Goal: Information Seeking & Learning: Find specific fact

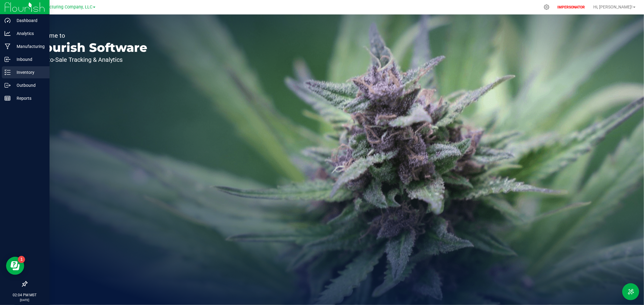
click at [14, 72] on p "Inventory" at bounding box center [29, 72] width 36 height 7
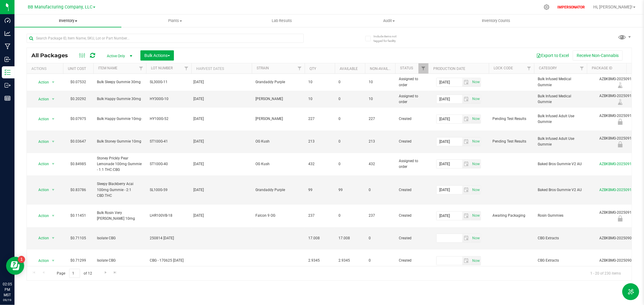
click at [61, 21] on span "Inventory" at bounding box center [67, 20] width 107 height 5
click at [37, 43] on span "All inventory" at bounding box center [34, 43] width 41 height 5
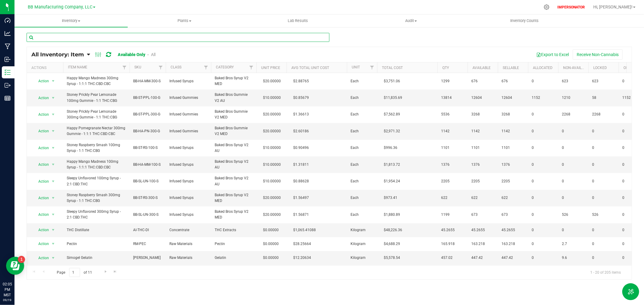
click at [44, 37] on input "text" at bounding box center [178, 37] width 303 height 9
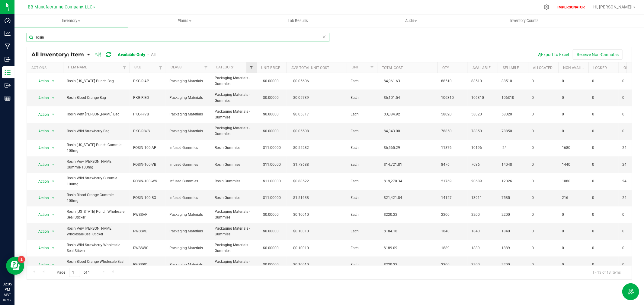
type input "rosin"
click at [251, 68] on span "Filter" at bounding box center [251, 67] width 5 height 5
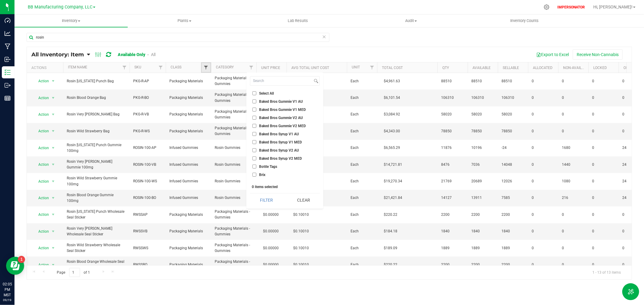
click at [204, 69] on span "Filter" at bounding box center [205, 67] width 5 height 5
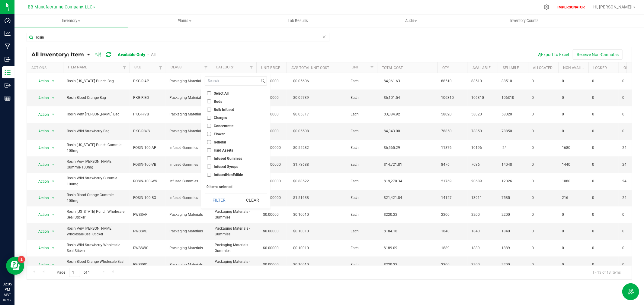
click at [232, 158] on span "Infused Gummies" at bounding box center [228, 159] width 28 height 4
click at [211, 158] on input "Infused Gummies" at bounding box center [209, 159] width 4 height 4
checkbox input "true"
click at [219, 204] on button "Filter" at bounding box center [219, 200] width 29 height 13
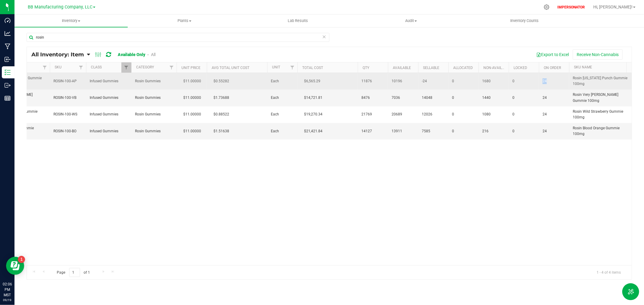
drag, startPoint x: 555, startPoint y: 80, endPoint x: 539, endPoint y: 81, distance: 15.4
click at [539, 81] on td "24" at bounding box center [554, 81] width 30 height 17
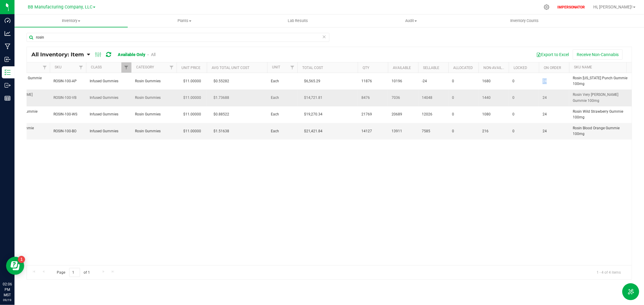
copy span "24"
click at [489, 229] on div "Action Action Global inventory View packages Rosin Arizona Punch Gummie 100mg R…" at bounding box center [329, 169] width 605 height 193
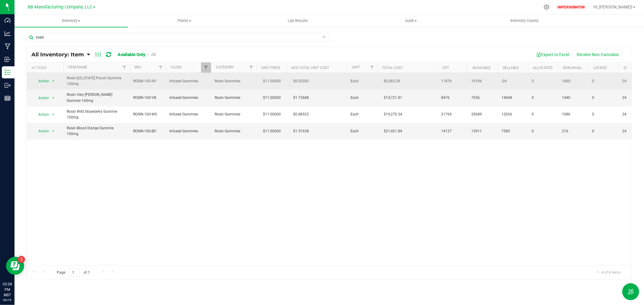
drag, startPoint x: 91, startPoint y: 86, endPoint x: 64, endPoint y: 77, distance: 28.3
click at [64, 77] on td "Rosin [US_STATE] Punch Gummie 100mg" at bounding box center [96, 81] width 66 height 17
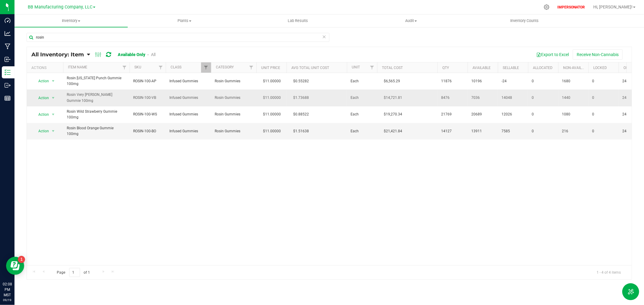
copy span "Rosin [US_STATE] Punch Gummie 100mg"
drag, startPoint x: 46, startPoint y: 40, endPoint x: 29, endPoint y: 38, distance: 17.6
click at [29, 38] on input "rosin" at bounding box center [178, 37] width 303 height 9
paste input "Rosin [US_STATE] Punch Gummie 100mg"
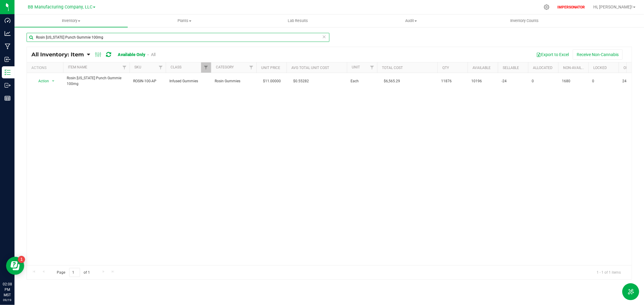
type input "Rosin [US_STATE] Punch Gummie 100mg"
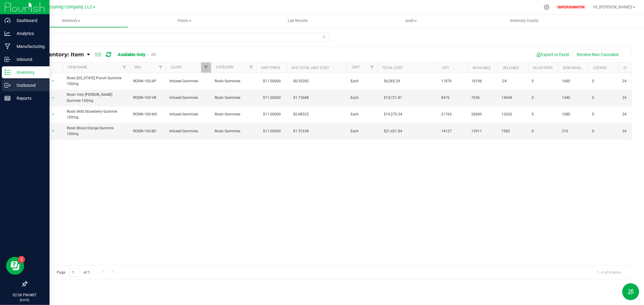
click at [28, 89] on p "Outbound" at bounding box center [29, 85] width 36 height 7
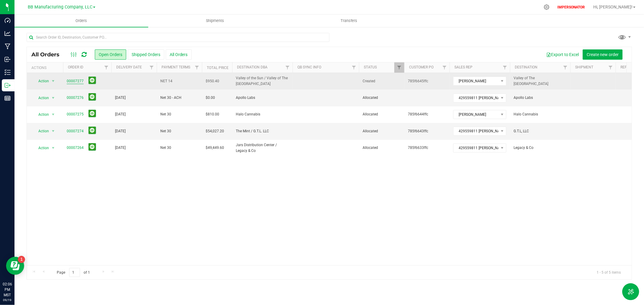
click at [72, 80] on link "00007277" at bounding box center [75, 81] width 17 height 6
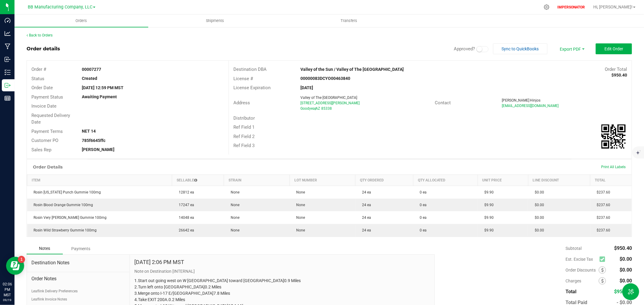
drag, startPoint x: 297, startPoint y: 69, endPoint x: 430, endPoint y: 71, distance: 133.4
click at [430, 71] on div "Valley of the Sun / Valley of The Sun Medical Dispensary" at bounding box center [380, 69] width 168 height 6
click at [38, 35] on link "Back to Orders" at bounding box center [40, 35] width 26 height 4
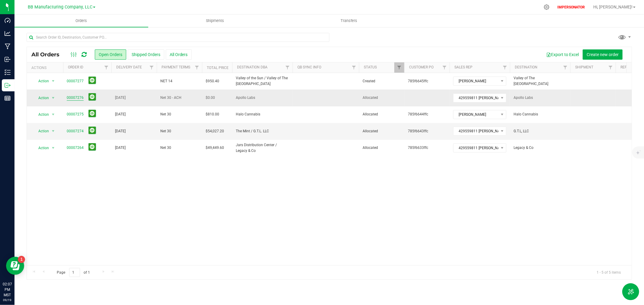
click at [71, 98] on link "00007276" at bounding box center [75, 98] width 17 height 6
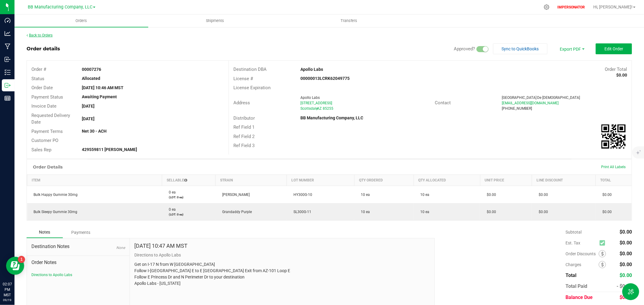
click at [33, 34] on link "Back to Orders" at bounding box center [40, 35] width 26 height 4
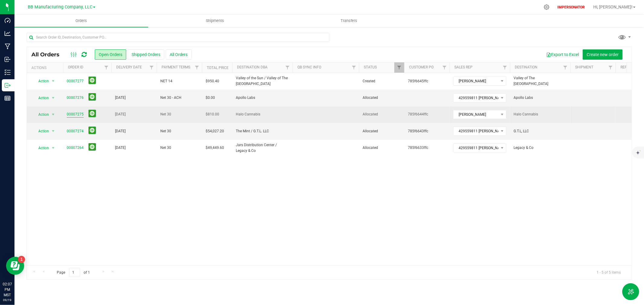
click at [72, 115] on link "00007275" at bounding box center [75, 115] width 17 height 6
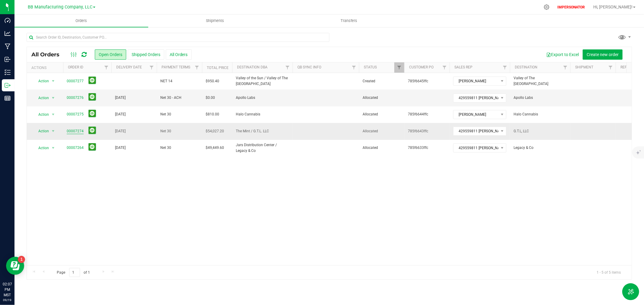
click at [77, 132] on link "00007274" at bounding box center [75, 132] width 17 height 6
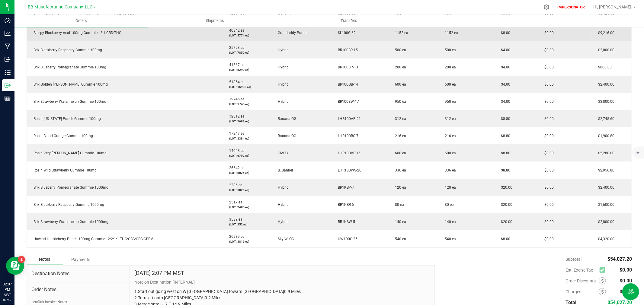
scroll to position [201, 0]
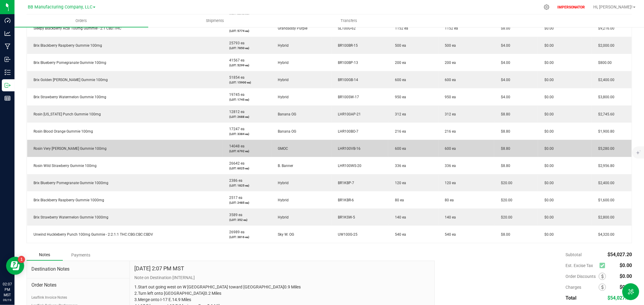
drag, startPoint x: 36, startPoint y: 112, endPoint x: 314, endPoint y: 152, distance: 280.5
click at [314, 152] on tbody "Happy Pomegranate Nectar 100mg Gummie - 1:1:1 THC:CBD:CBC 14328 ea (LOT: 4641 e…" at bounding box center [329, 114] width 605 height 258
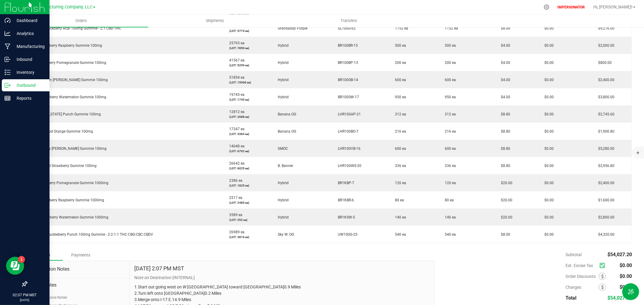
click at [23, 85] on p "Outbound" at bounding box center [29, 85] width 36 height 7
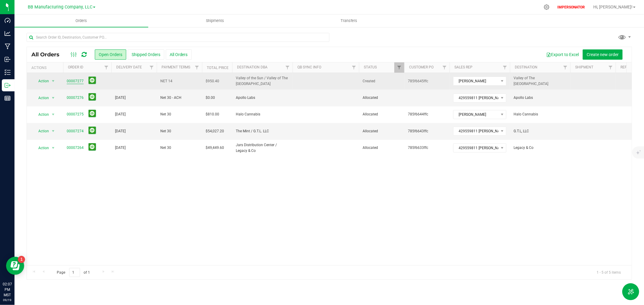
click at [68, 82] on link "00007277" at bounding box center [75, 81] width 17 height 6
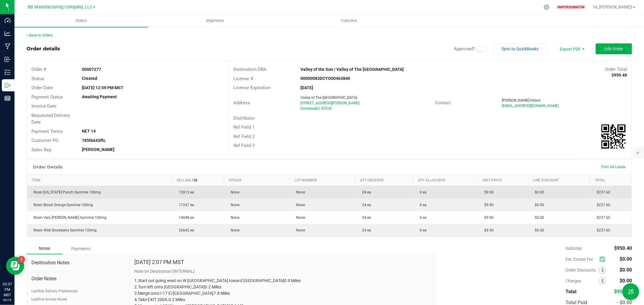
drag, startPoint x: 246, startPoint y: 193, endPoint x: 196, endPoint y: 190, distance: 49.9
click at [196, 190] on outbound-order-line-row "Rosin Arizona Punch Gummie 100mg 12812 ea None None 24 ea 0 ea $9.90 $0.00 $237…" at bounding box center [329, 192] width 605 height 13
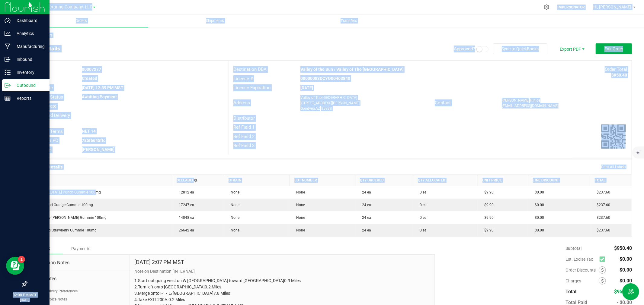
drag, startPoint x: 114, startPoint y: 193, endPoint x: 12, endPoint y: 193, distance: 101.7
click at [12, 193] on div "Dashboard Analytics Manufacturing Inbound Inventory Outbound Reports 02:08 PM M…" at bounding box center [322, 152] width 644 height 305
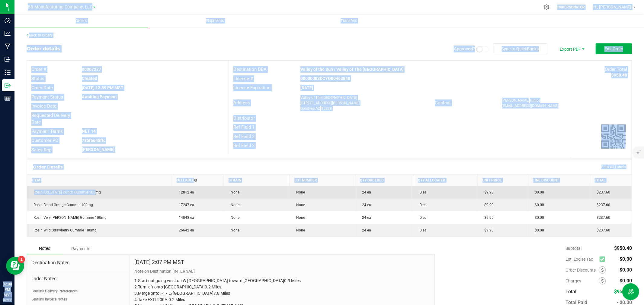
click at [131, 195] on td "Rosin [US_STATE] Punch Gummie 100mg" at bounding box center [99, 192] width 145 height 13
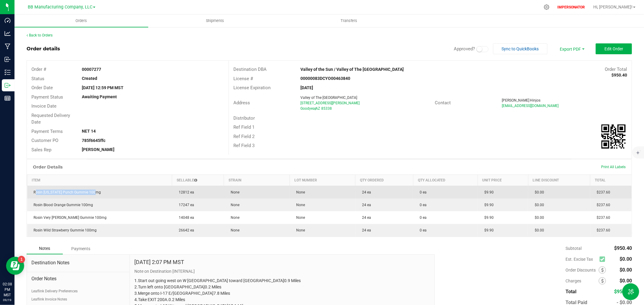
drag, startPoint x: 118, startPoint y: 194, endPoint x: 29, endPoint y: 193, distance: 89.1
click at [29, 193] on td "Rosin [US_STATE] Punch Gummie 100mg" at bounding box center [99, 192] width 145 height 13
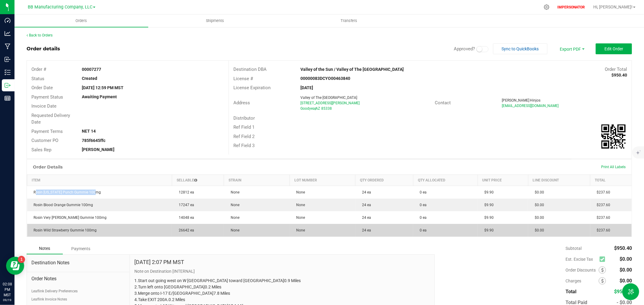
copy span "Rosin [US_STATE] Punch Gummie 100mg"
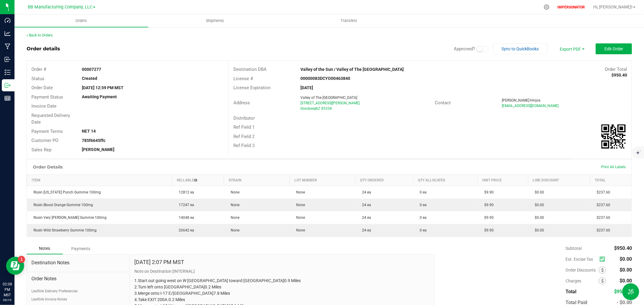
click at [276, 252] on div "Notes Payments" at bounding box center [229, 248] width 404 height 11
click at [611, 49] on span "Edit Order" at bounding box center [613, 48] width 19 height 5
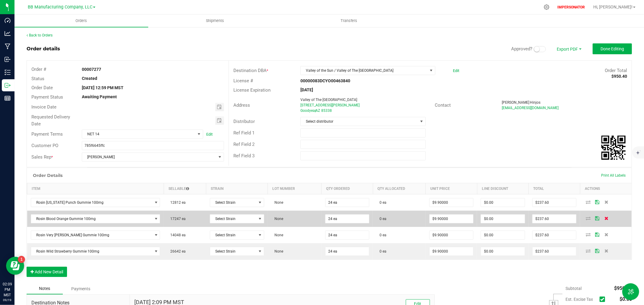
click at [604, 219] on icon at bounding box center [606, 219] width 4 height 4
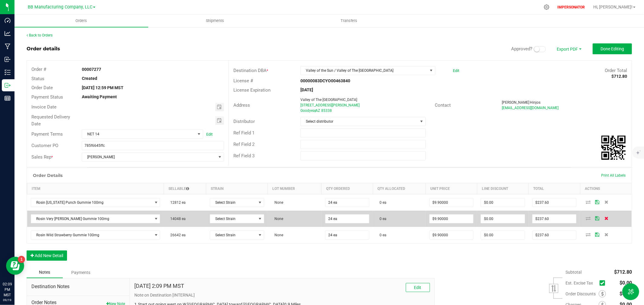
click at [604, 219] on icon at bounding box center [606, 219] width 4 height 4
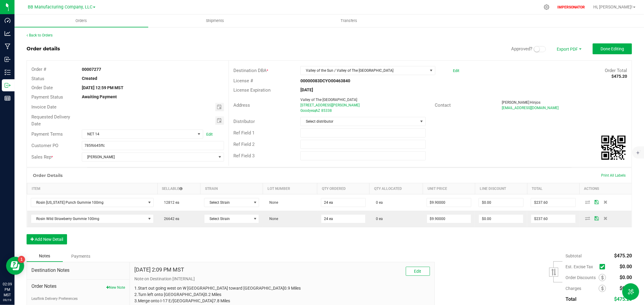
click at [604, 219] on icon at bounding box center [606, 219] width 4 height 4
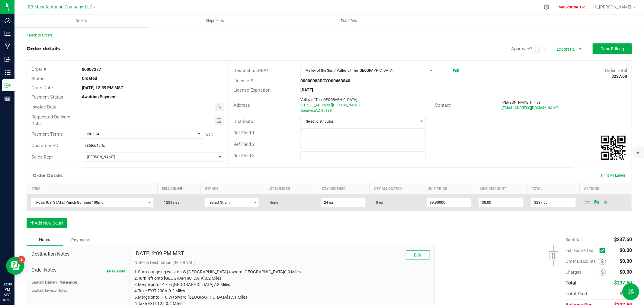
click at [210, 206] on span "Select Strain" at bounding box center [227, 203] width 47 height 8
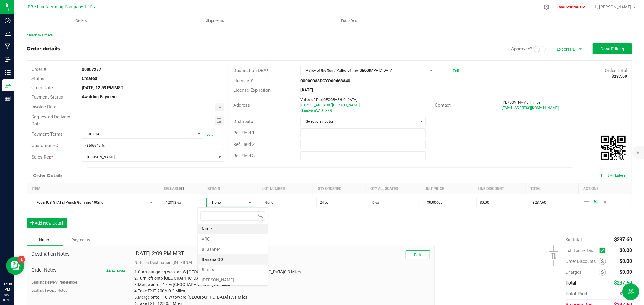
click at [210, 259] on li "Banana OG" at bounding box center [233, 260] width 70 height 10
click at [347, 225] on div "Order Details Print All Labels Item Sellable Strain Lot Number Qty Ordered Qty …" at bounding box center [329, 201] width 605 height 67
click at [609, 46] on span "Done Editing" at bounding box center [612, 48] width 24 height 5
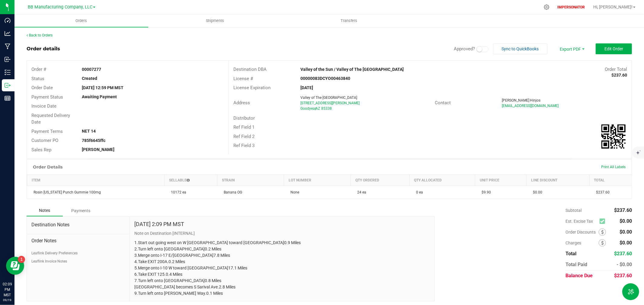
click at [380, 207] on div "Notes Payments" at bounding box center [229, 210] width 404 height 11
click at [604, 50] on span "Edit Order" at bounding box center [613, 48] width 19 height 5
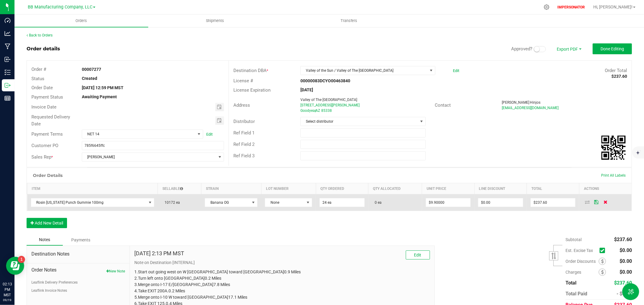
click at [603, 203] on icon at bounding box center [605, 202] width 4 height 4
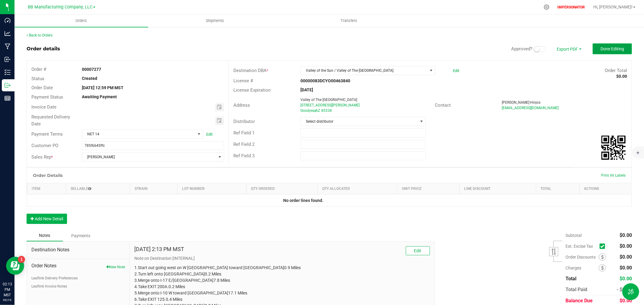
click at [606, 53] on button "Done Editing" at bounding box center [612, 48] width 39 height 11
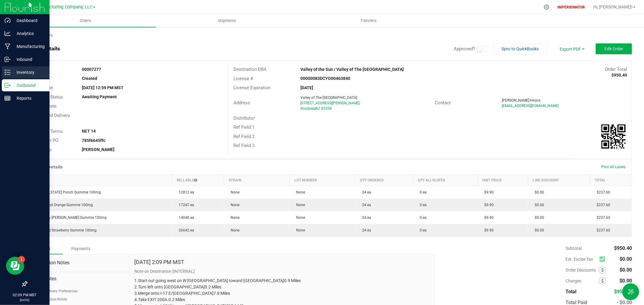
click at [16, 72] on p "Inventory" at bounding box center [29, 72] width 36 height 7
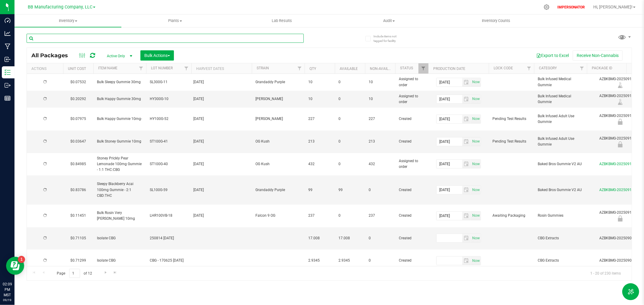
click at [61, 37] on input "text" at bounding box center [165, 38] width 277 height 9
paste input "Rosin [US_STATE] Punch Gummie 100mg"
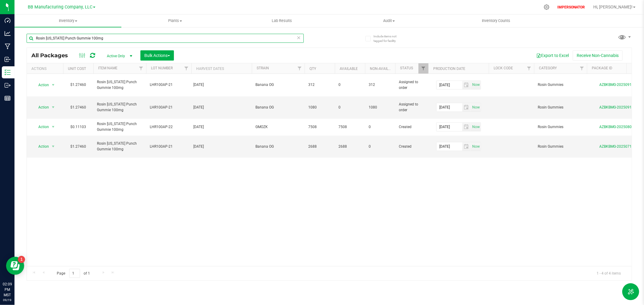
type input "Rosin [US_STATE] Punch Gummie 100mg"
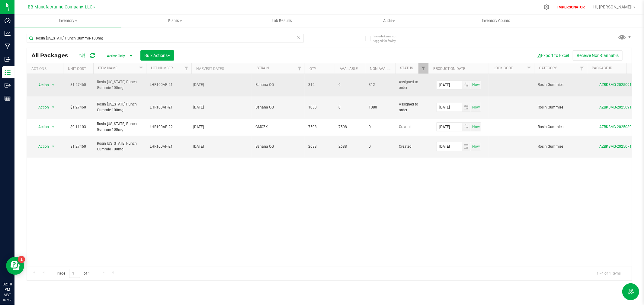
drag, startPoint x: 384, startPoint y: 99, endPoint x: 364, endPoint y: 83, distance: 25.4
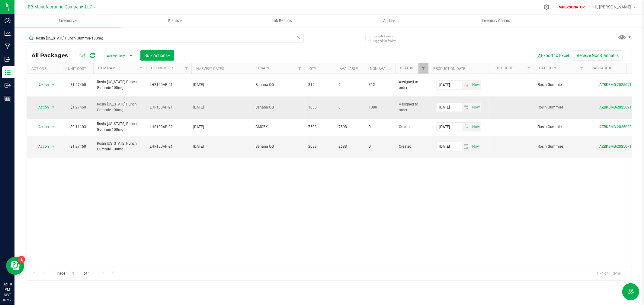
click at [389, 105] on span "1080" at bounding box center [380, 108] width 23 height 6
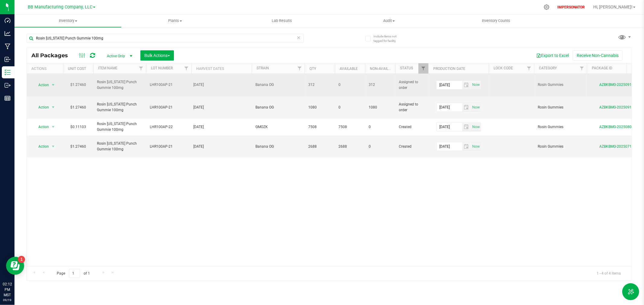
drag, startPoint x: 378, startPoint y: 101, endPoint x: 366, endPoint y: 83, distance: 21.7
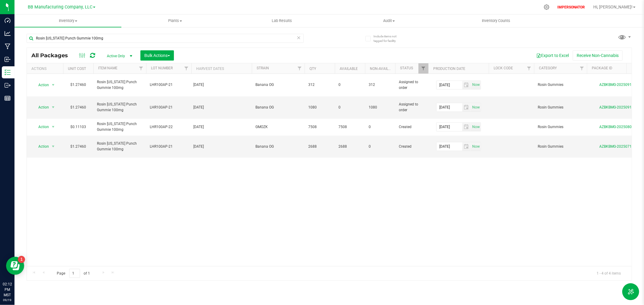
click at [366, 221] on div "Action Action Edit attributes Global inventory Locate package Package audit log…" at bounding box center [329, 170] width 605 height 193
drag, startPoint x: 416, startPoint y: 102, endPoint x: 397, endPoint y: 95, distance: 19.9
click at [397, 97] on td "Assigned to order" at bounding box center [411, 108] width 33 height 23
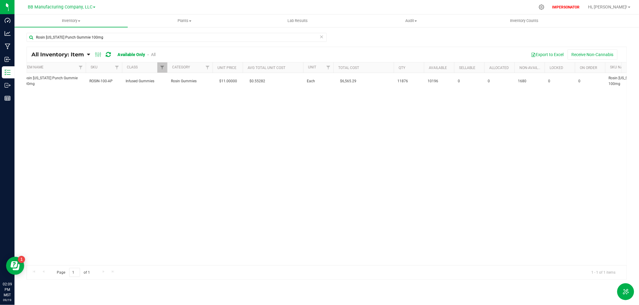
scroll to position [0, 53]
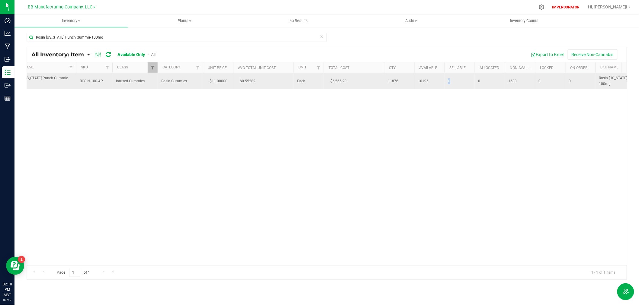
drag, startPoint x: 451, startPoint y: 79, endPoint x: 442, endPoint y: 80, distance: 8.8
click at [442, 80] on tr "Action Action Global inventory View packages Rosin Arizona Punch Gummie 100mg R…" at bounding box center [576, 81] width 1207 height 16
drag, startPoint x: 580, startPoint y: 79, endPoint x: 561, endPoint y: 79, distance: 18.7
click at [561, 79] on tr "Action Action Global inventory View packages Rosin Arizona Punch Gummie 100mg R…" at bounding box center [576, 81] width 1207 height 16
drag, startPoint x: 523, startPoint y: 80, endPoint x: 500, endPoint y: 80, distance: 22.3
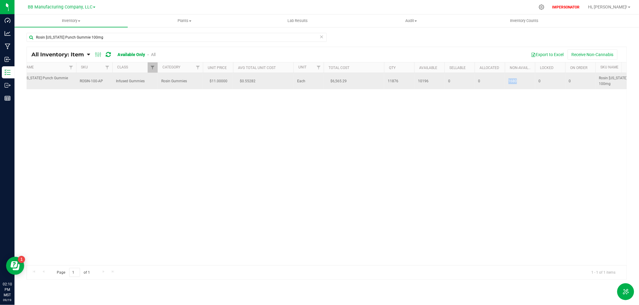
click at [500, 80] on tr "Action Action Global inventory View packages Rosin Arizona Punch Gummie 100mg R…" at bounding box center [576, 81] width 1207 height 16
drag, startPoint x: 399, startPoint y: 82, endPoint x: 381, endPoint y: 81, distance: 18.5
click at [381, 81] on tr "Action Action Global inventory View packages Rosin Arizona Punch Gummie 100mg R…" at bounding box center [576, 81] width 1207 height 16
drag, startPoint x: 430, startPoint y: 80, endPoint x: 413, endPoint y: 80, distance: 16.9
click at [413, 80] on tr "Action Action Global inventory View packages Rosin Arizona Punch Gummie 100mg R…" at bounding box center [576, 81] width 1207 height 16
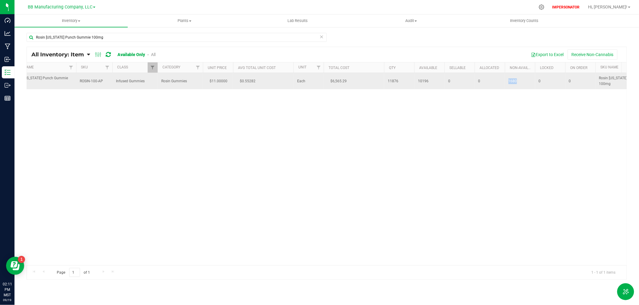
drag, startPoint x: 506, startPoint y: 82, endPoint x: 520, endPoint y: 82, distance: 13.6
click at [520, 82] on td "1680" at bounding box center [520, 81] width 30 height 16
drag, startPoint x: 403, startPoint y: 79, endPoint x: 382, endPoint y: 83, distance: 20.8
click at [382, 83] on tr "Action Action Global inventory View packages Rosin Arizona Punch Gummie 100mg R…" at bounding box center [576, 81] width 1207 height 16
drag, startPoint x: 415, startPoint y: 80, endPoint x: 436, endPoint y: 82, distance: 21.8
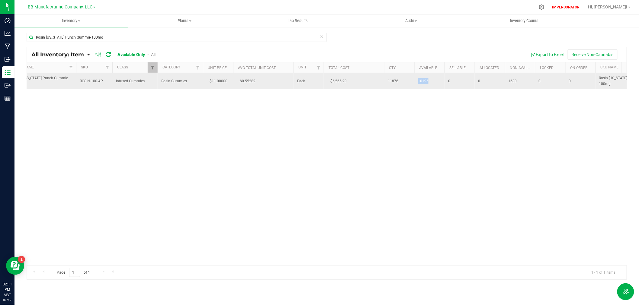
click at [436, 82] on td "10196" at bounding box center [429, 81] width 30 height 16
drag, startPoint x: 463, startPoint y: 78, endPoint x: 438, endPoint y: 82, distance: 25.7
click at [438, 82] on tr "Action Action Global inventory View packages Rosin Arizona Punch Gummie 100mg R…" at bounding box center [576, 81] width 1207 height 16
drag, startPoint x: 518, startPoint y: 83, endPoint x: 509, endPoint y: 83, distance: 8.8
click at [509, 83] on span "1680" at bounding box center [519, 81] width 23 height 6
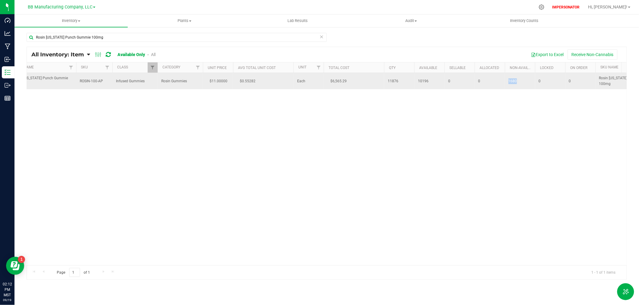
click at [519, 79] on span "1680" at bounding box center [519, 81] width 23 height 6
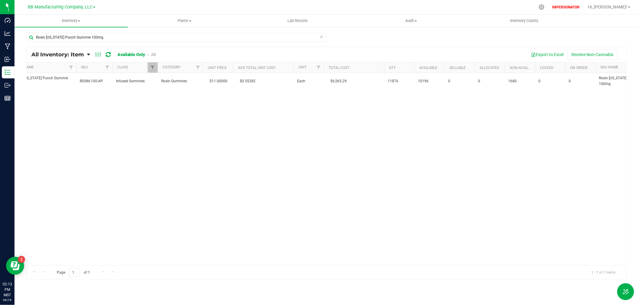
click at [108, 54] on icon at bounding box center [108, 55] width 5 height 6
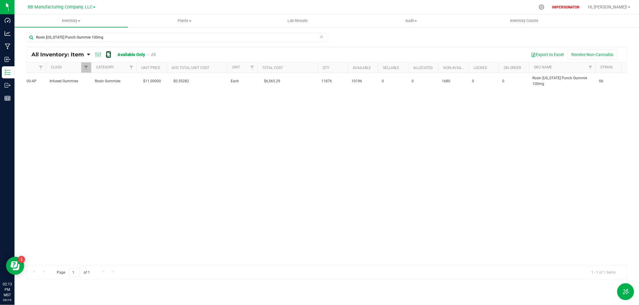
scroll to position [0, 122]
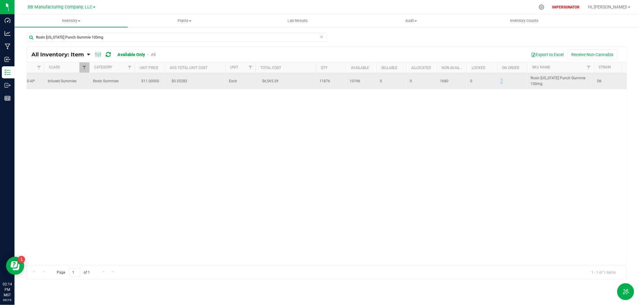
drag, startPoint x: 511, startPoint y: 80, endPoint x: 497, endPoint y: 83, distance: 14.7
click at [497, 83] on td "0" at bounding box center [512, 81] width 30 height 16
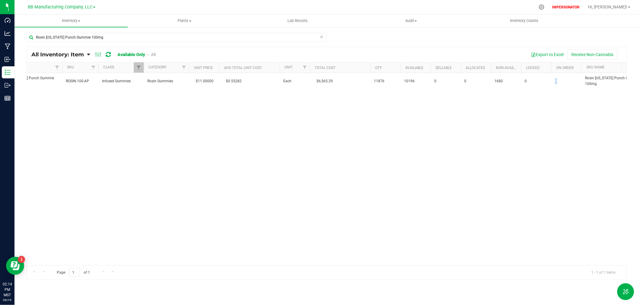
scroll to position [0, 0]
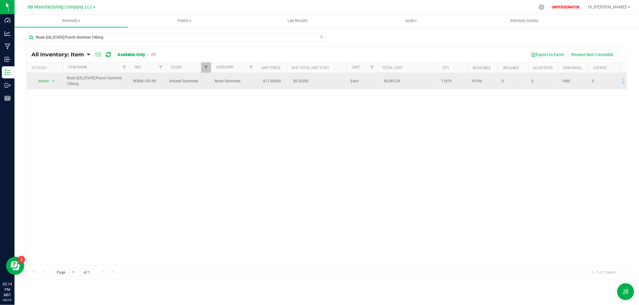
drag, startPoint x: 86, startPoint y: 85, endPoint x: 64, endPoint y: 80, distance: 22.6
click at [64, 80] on td "Rosin [US_STATE] Punch Gummie 100mg" at bounding box center [96, 81] width 66 height 16
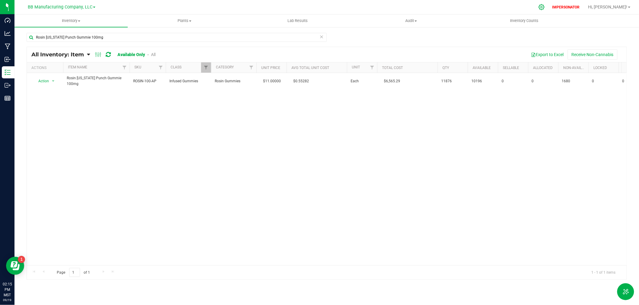
click at [545, 8] on icon at bounding box center [541, 7] width 6 height 6
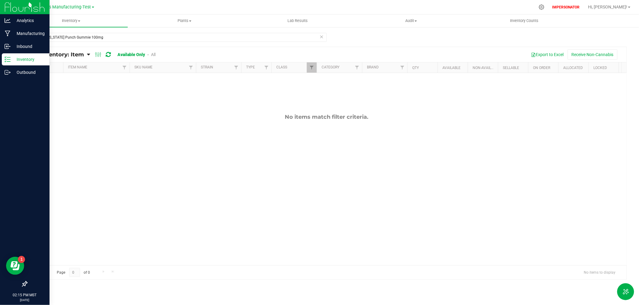
click at [11, 61] on p "Inventory" at bounding box center [29, 59] width 36 height 7
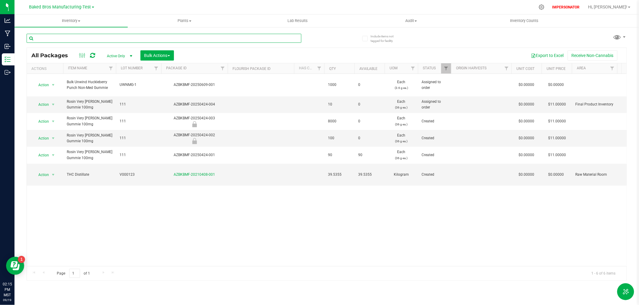
click at [69, 37] on input "text" at bounding box center [164, 38] width 275 height 9
paste input "Rosin [US_STATE] Punch Gummie 100mg"
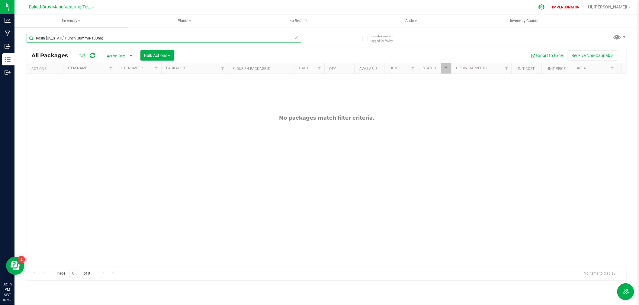
type input "Rosin [US_STATE] Punch Gummie 100mg"
click at [546, 8] on div at bounding box center [541, 7] width 8 height 6
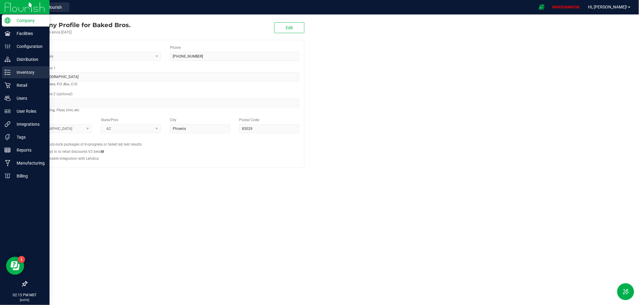
click at [10, 71] on icon at bounding box center [8, 72] width 6 height 6
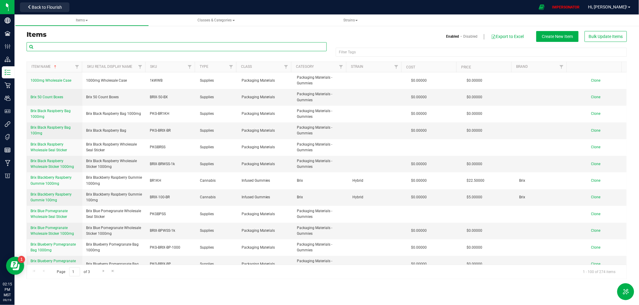
click at [77, 47] on input "text" at bounding box center [177, 46] width 300 height 9
paste input "Rosin [US_STATE] Punch Gummie 100mg"
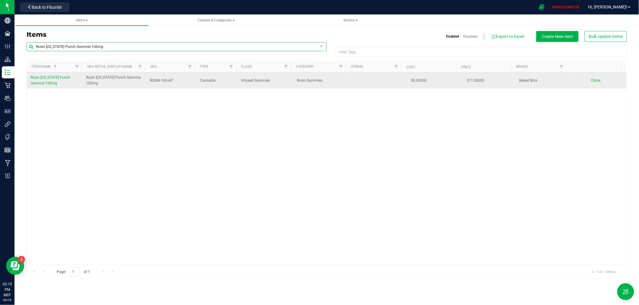
type input "Rosin [US_STATE] Punch Gummie 100mg"
click at [98, 78] on span "Rosin [US_STATE] Punch Gummie 100mg" at bounding box center [114, 80] width 56 height 11
click at [68, 78] on span "Rosin [US_STATE] Punch Gummie 100mg" at bounding box center [50, 80] width 40 height 10
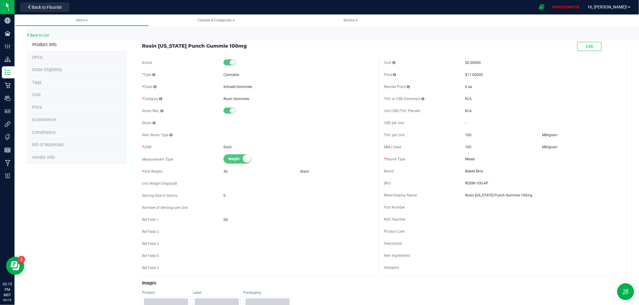
click at [164, 34] on div "Back to List" at bounding box center [346, 33] width 639 height 13
drag, startPoint x: 237, startPoint y: 46, endPoint x: 140, endPoint y: 49, distance: 97.2
click at [140, 49] on div "Rosin [US_STATE] Punch Gummie 100mg" at bounding box center [258, 44] width 242 height 10
copy span "Rosin [US_STATE] Punch Gummie 100mg"
click at [187, 51] on div "Rosin Arizona Punch Gummie 100mg Edit" at bounding box center [379, 46] width 484 height 15
